Goal: Task Accomplishment & Management: Complete application form

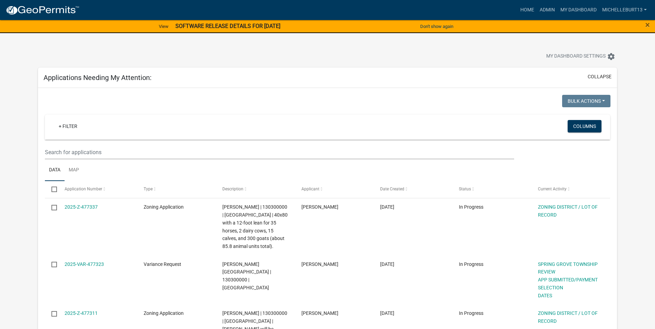
select select "3: 100"
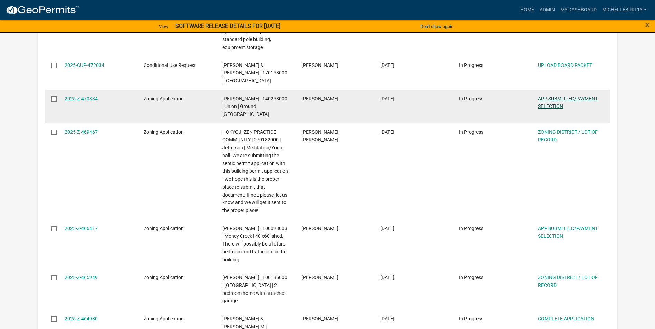
scroll to position [863, 0]
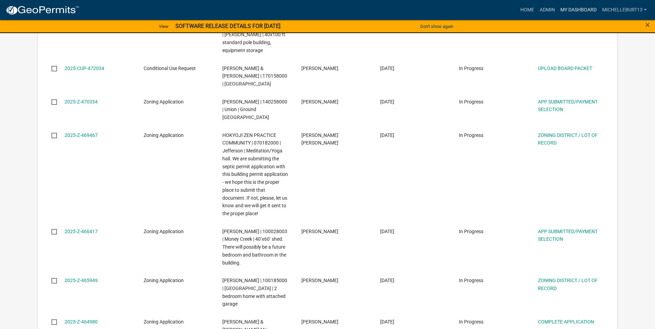
click at [568, 10] on link "My Dashboard" at bounding box center [578, 9] width 42 height 13
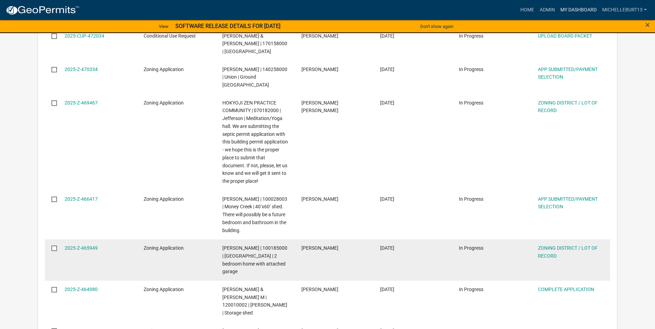
scroll to position [897, 0]
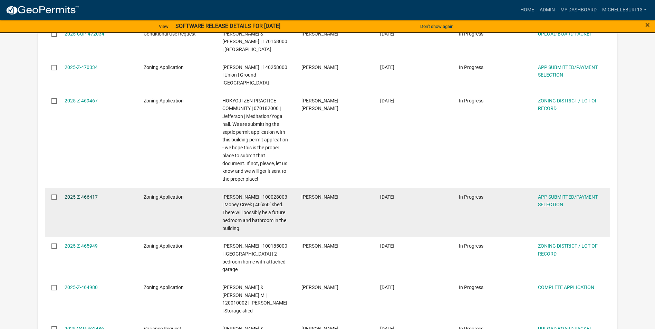
click at [84, 194] on link "2025-Z-466417" at bounding box center [81, 197] width 33 height 6
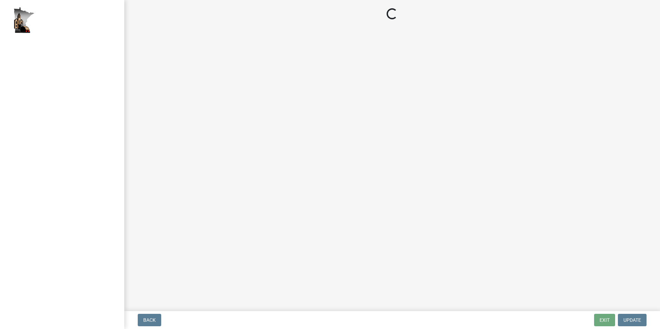
select select "2: 1"
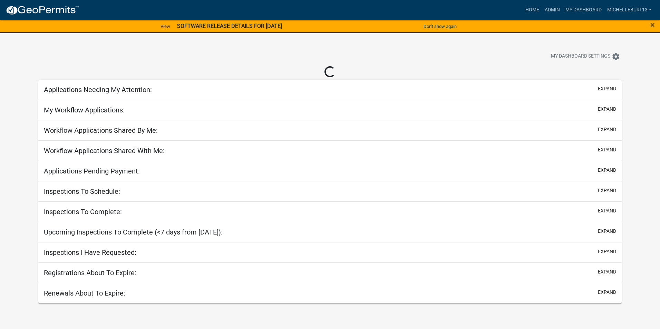
select select "3: 100"
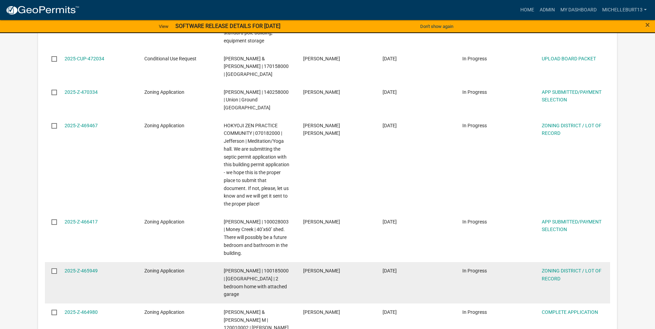
scroll to position [897, 0]
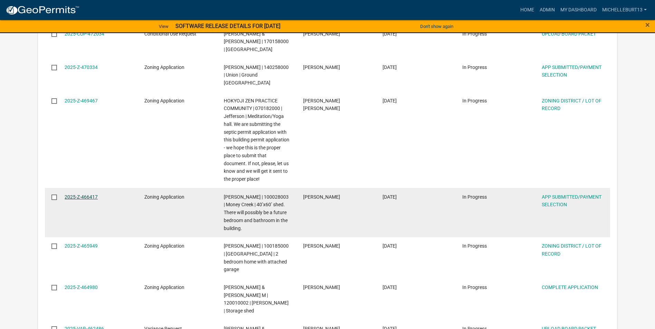
click at [85, 194] on link "2025-Z-466417" at bounding box center [81, 197] width 33 height 6
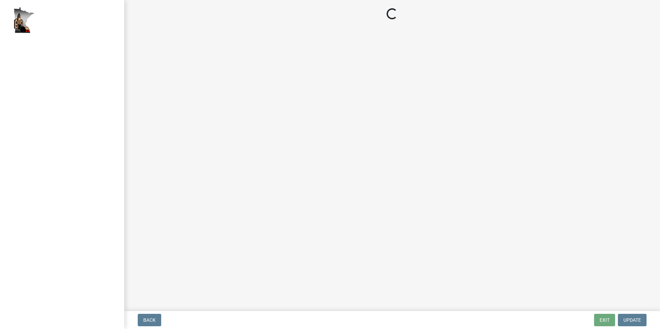
select select "2: 1"
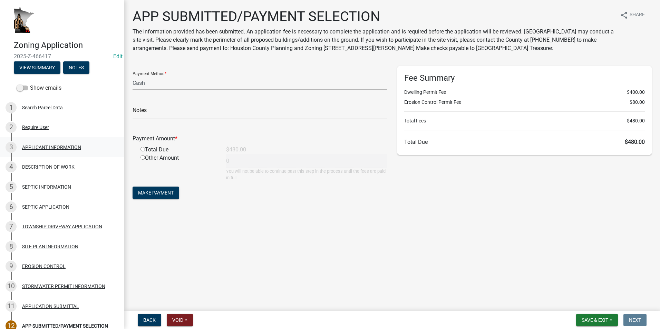
click at [51, 147] on div "APPLICANT INFORMATION" at bounding box center [51, 147] width 59 height 5
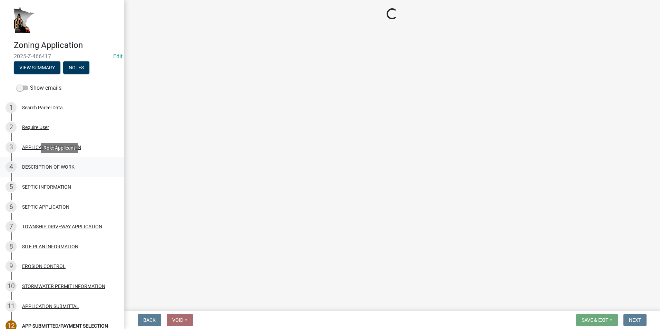
select select "884de254-84a4-4256-8abe-0e7e5fcf6e66"
select select "d14d1f4c-a28c-4eb0-8a73-cde11adbe8d4"
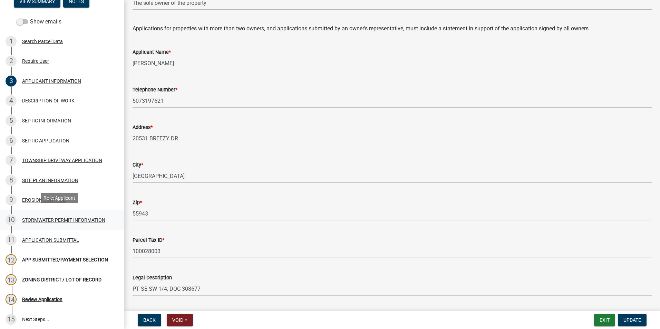
scroll to position [69, 0]
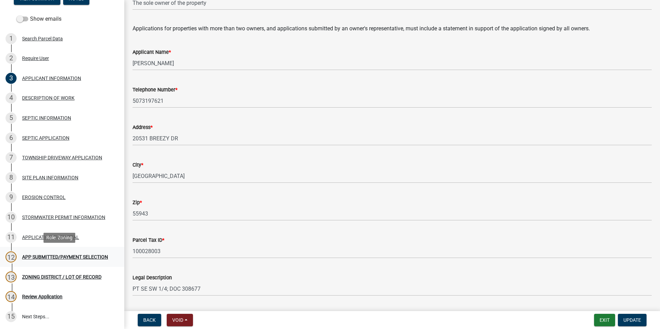
click at [33, 255] on div "APP SUBMITTED/PAYMENT SELECTION" at bounding box center [65, 257] width 86 height 5
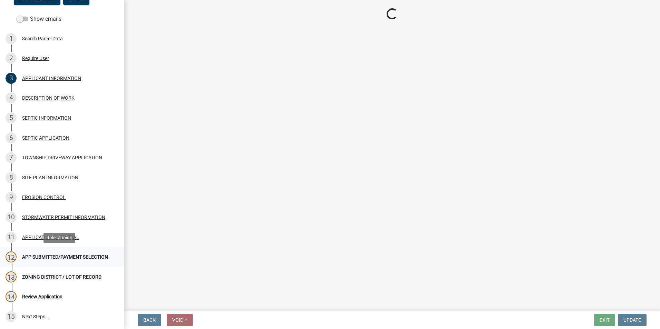
scroll to position [0, 0]
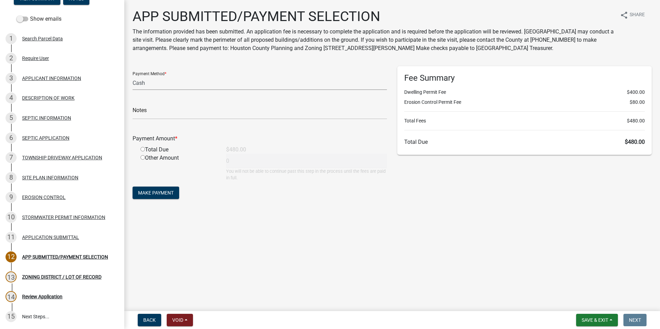
drag, startPoint x: 168, startPoint y: 84, endPoint x: 173, endPoint y: 90, distance: 7.6
click at [168, 84] on select "Credit Card POS Check Cash" at bounding box center [259, 83] width 254 height 14
select select "1: 0"
click at [132, 76] on select "Credit Card POS Check Cash" at bounding box center [259, 83] width 254 height 14
click at [168, 113] on input "text" at bounding box center [259, 112] width 254 height 14
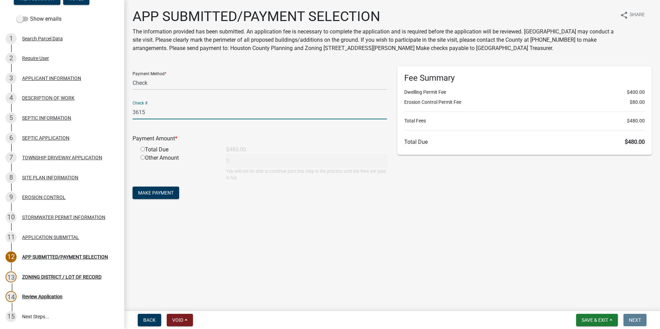
type input "3615"
click at [143, 149] on input "radio" at bounding box center [142, 149] width 4 height 4
radio input "true"
type input "480"
click at [155, 194] on span "Make Payment" at bounding box center [156, 193] width 36 height 6
